Goal: Transaction & Acquisition: Subscribe to service/newsletter

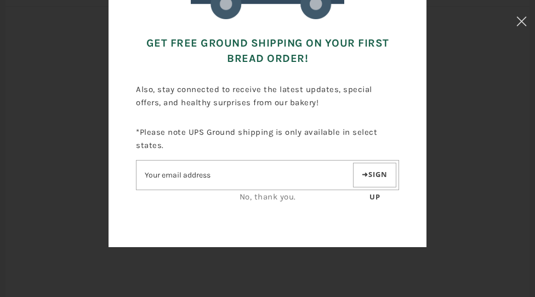
scroll to position [178, 0]
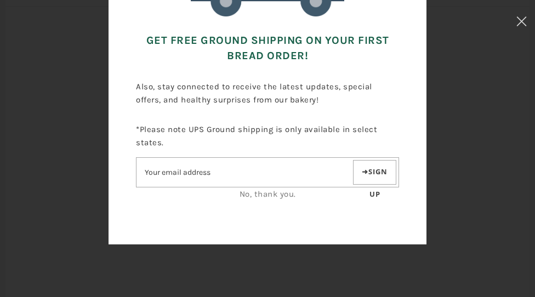
click at [170, 166] on input"] "Email address" at bounding box center [243, 172] width 214 height 19
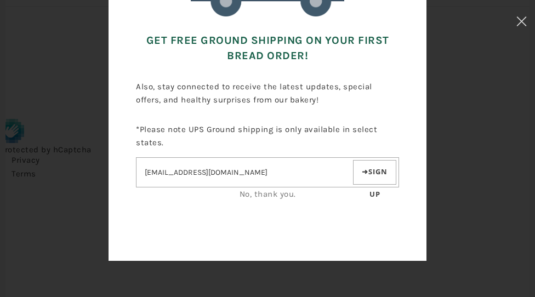
type input"] "[EMAIL_ADDRESS][DOMAIN_NAME]"
click at [373, 172] on button "Sign up" at bounding box center [374, 172] width 43 height 25
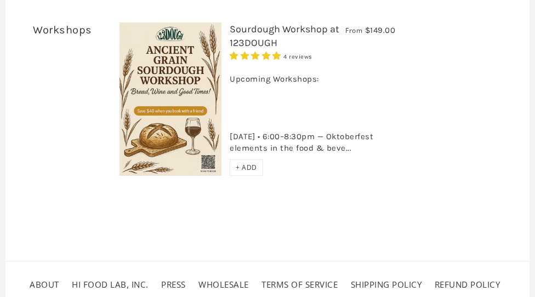
scroll to position [4354, 0]
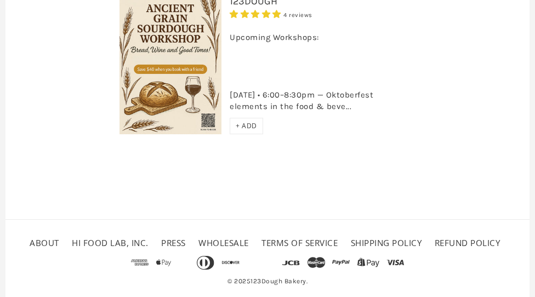
click at [406, 237] on link "Shipping Policy" at bounding box center [386, 242] width 71 height 11
